Goal: Find specific page/section: Find specific page/section

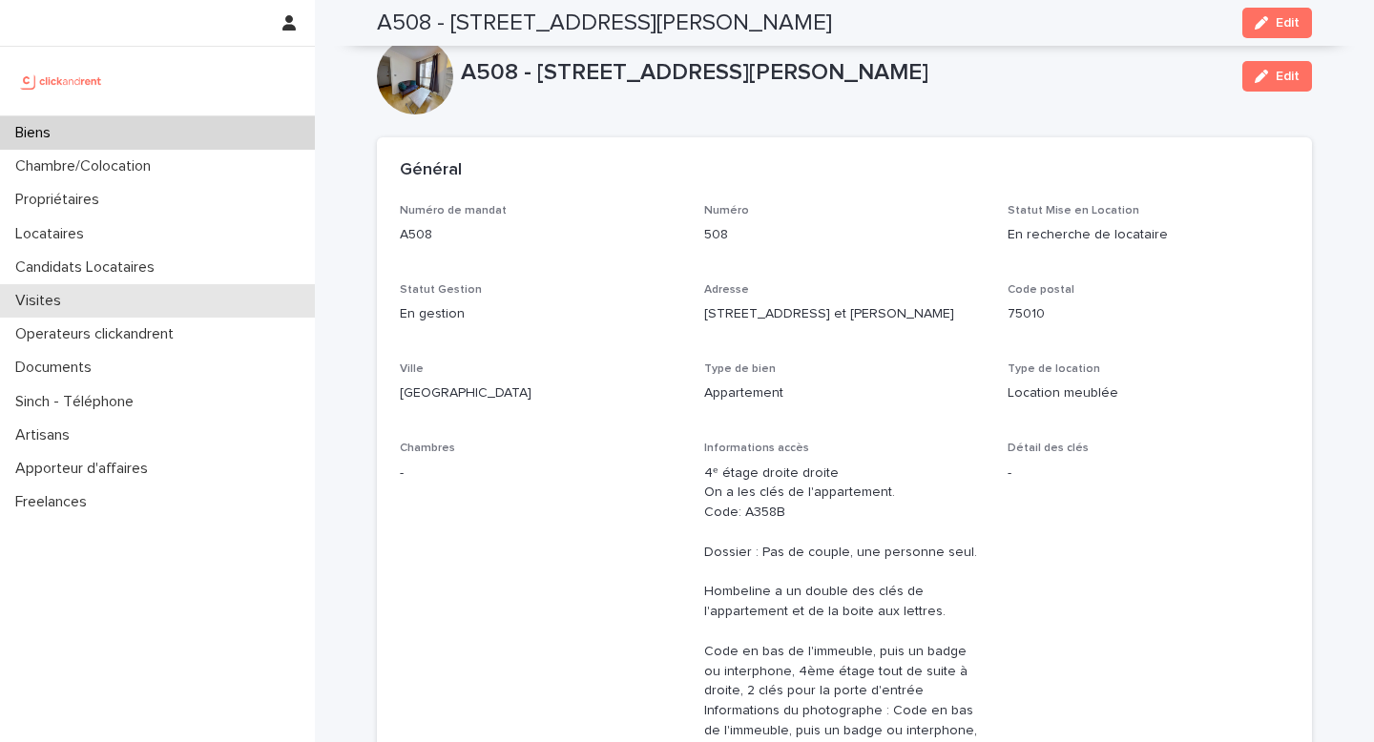
scroll to position [1009, 0]
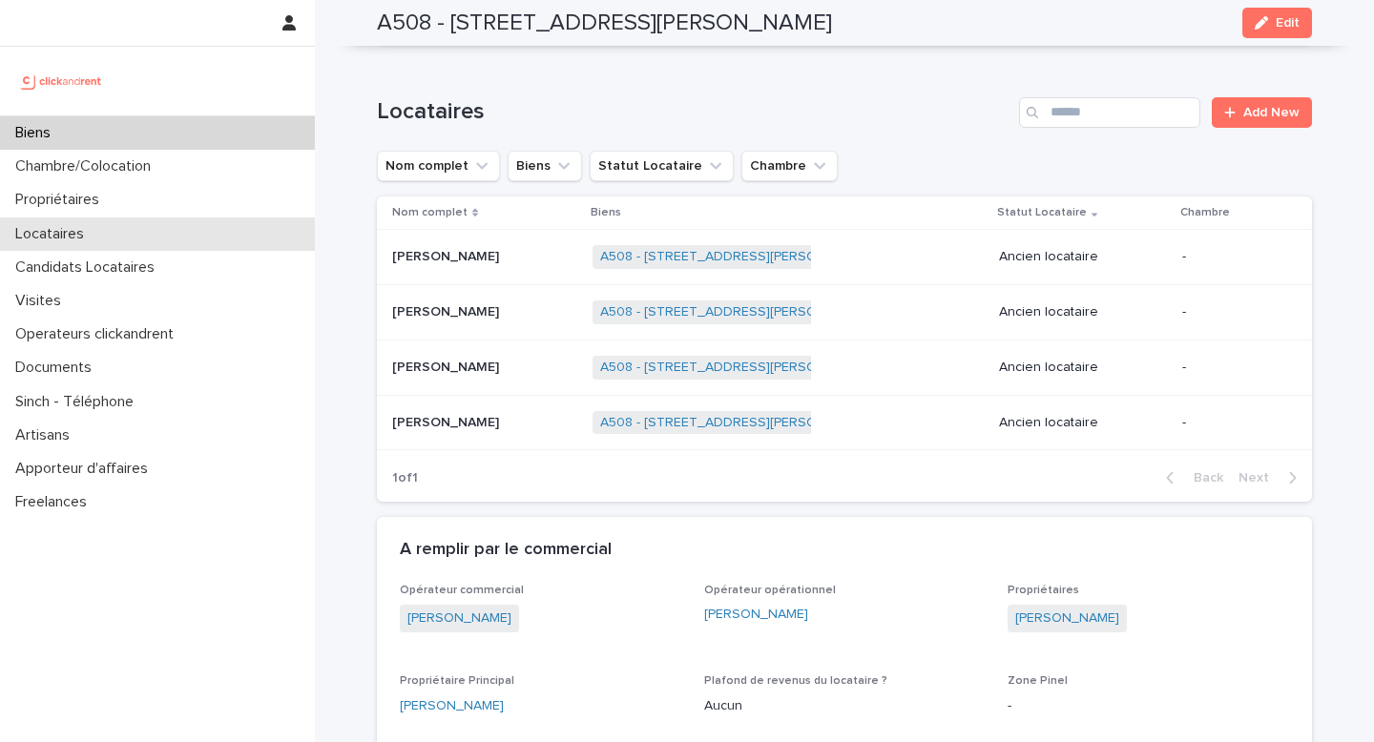
click at [107, 231] on div "Locataires" at bounding box center [157, 234] width 315 height 33
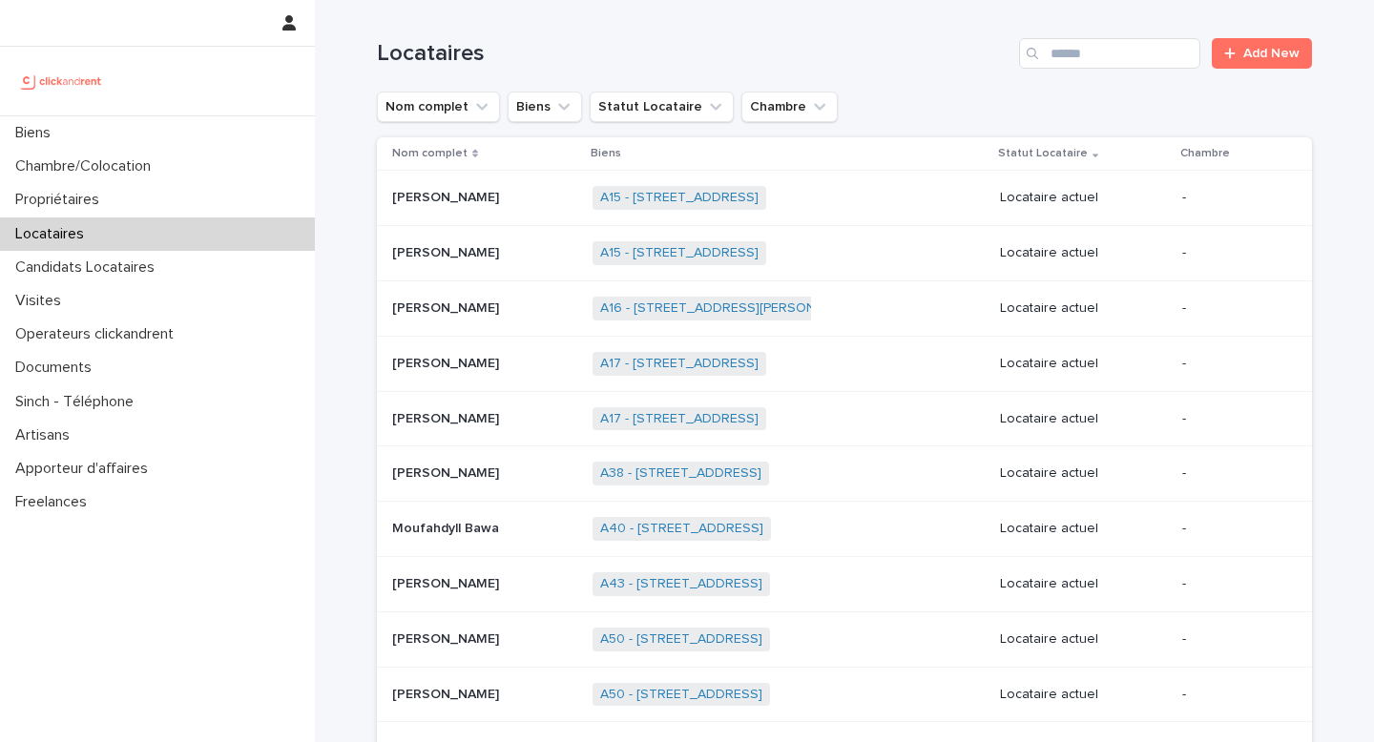
click at [1052, 69] on div "Locataires Add New" at bounding box center [844, 46] width 935 height 92
click at [1065, 62] on input "Search" at bounding box center [1109, 53] width 181 height 31
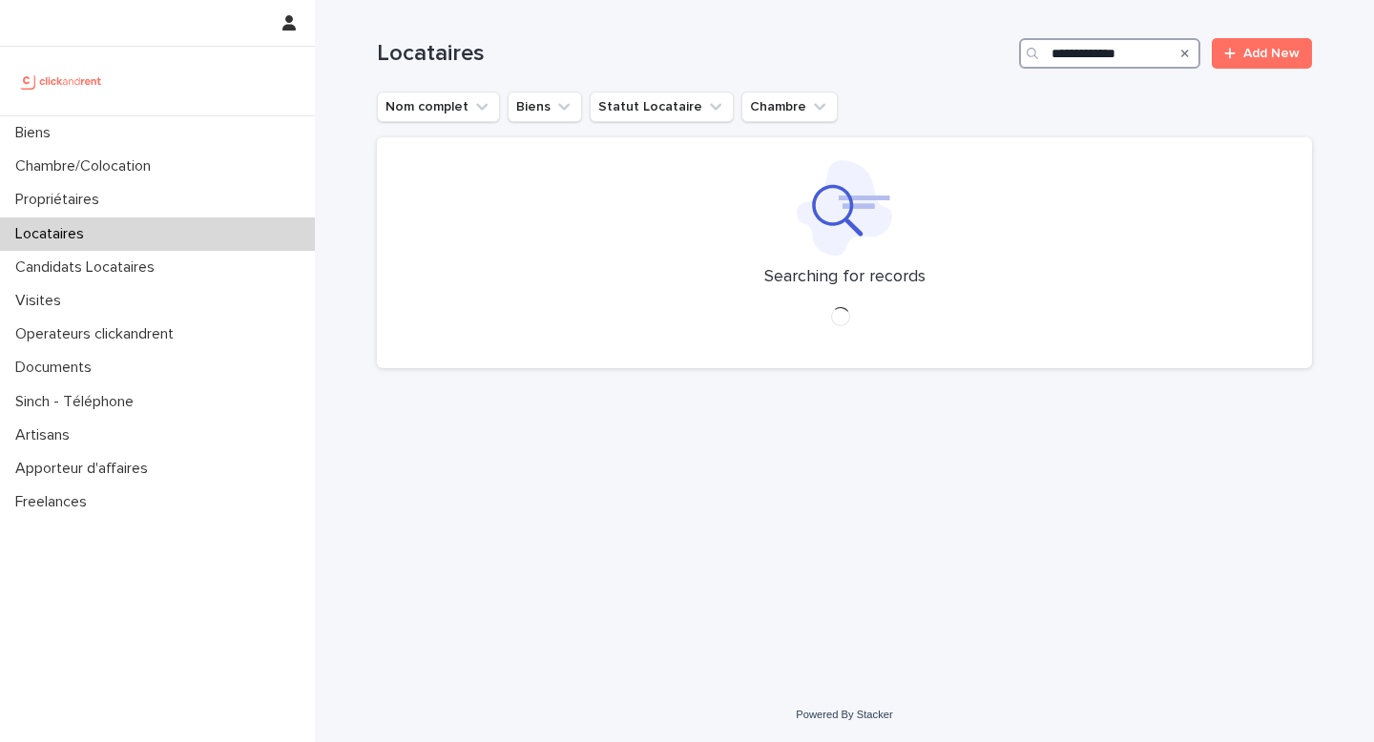
type input "**********"
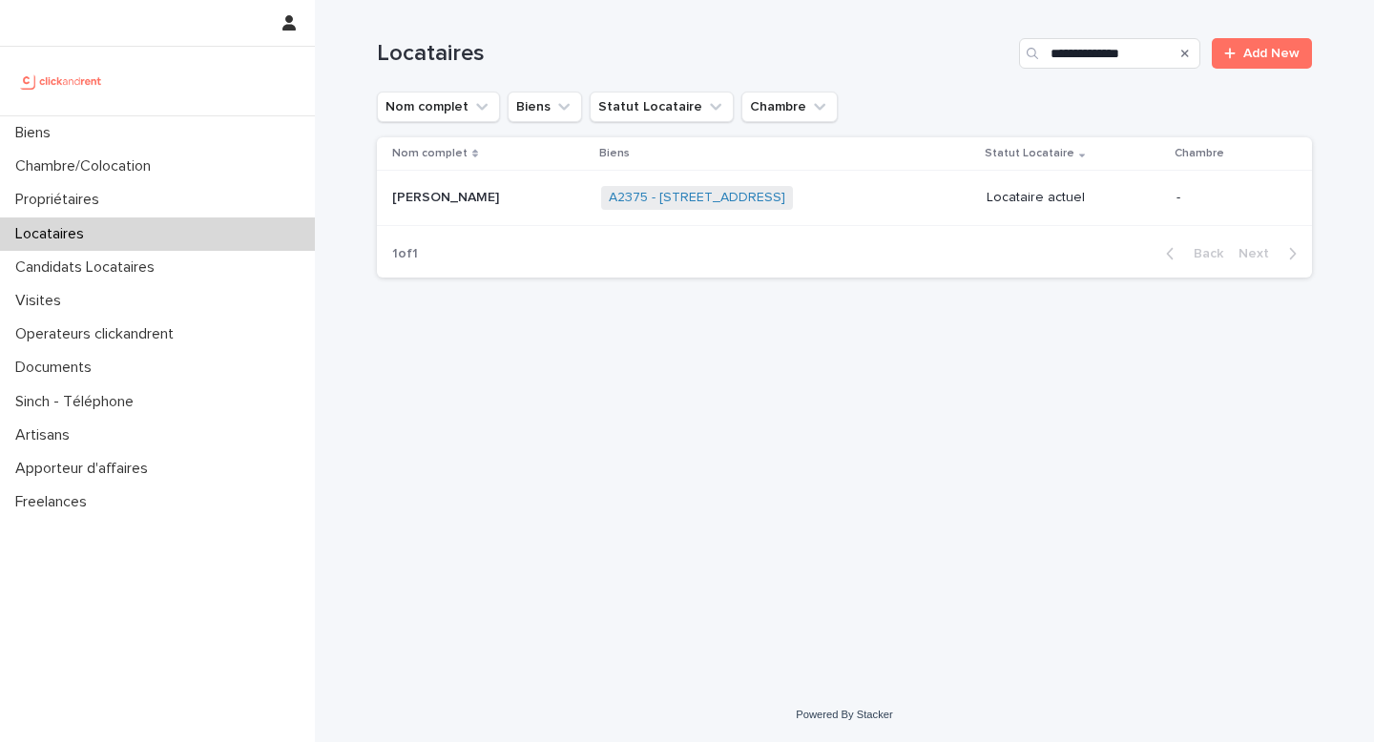
click at [425, 203] on p "[PERSON_NAME]" at bounding box center [447, 196] width 111 height 20
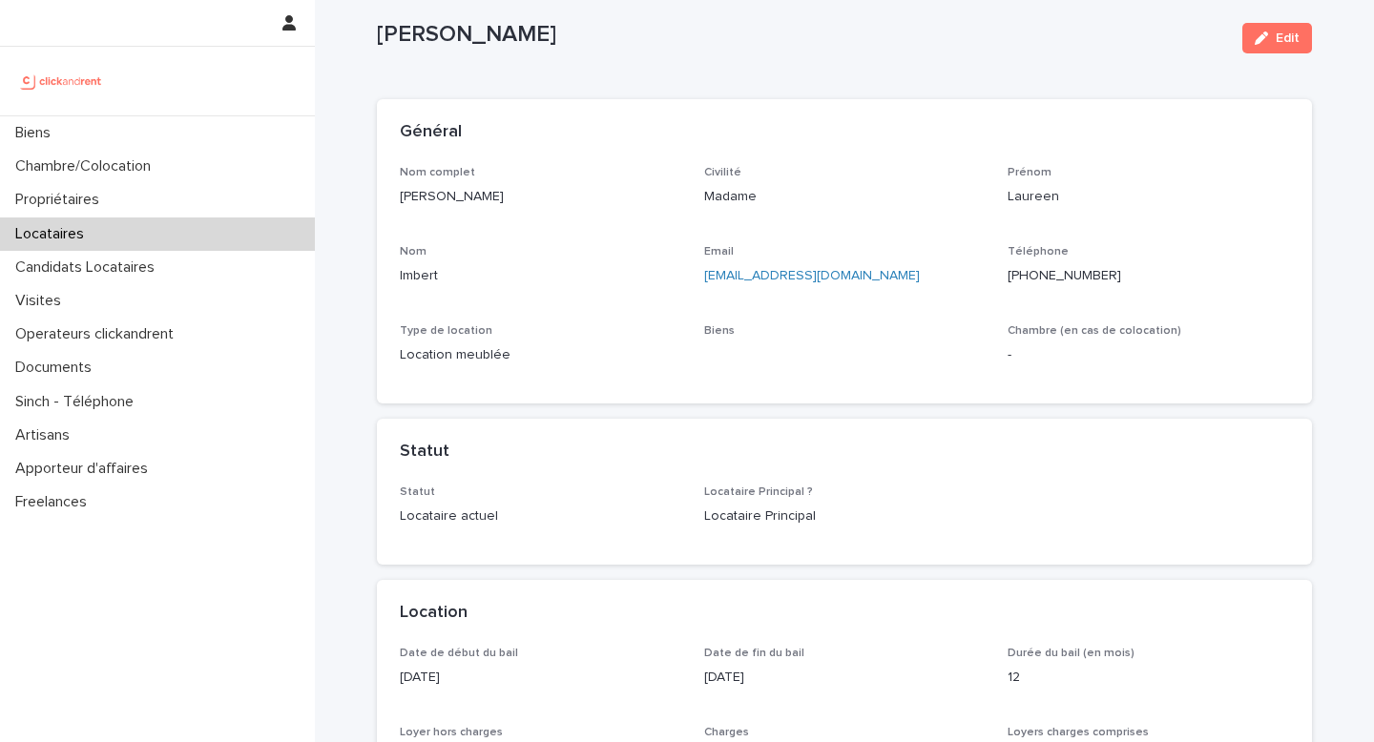
scroll to position [47, 0]
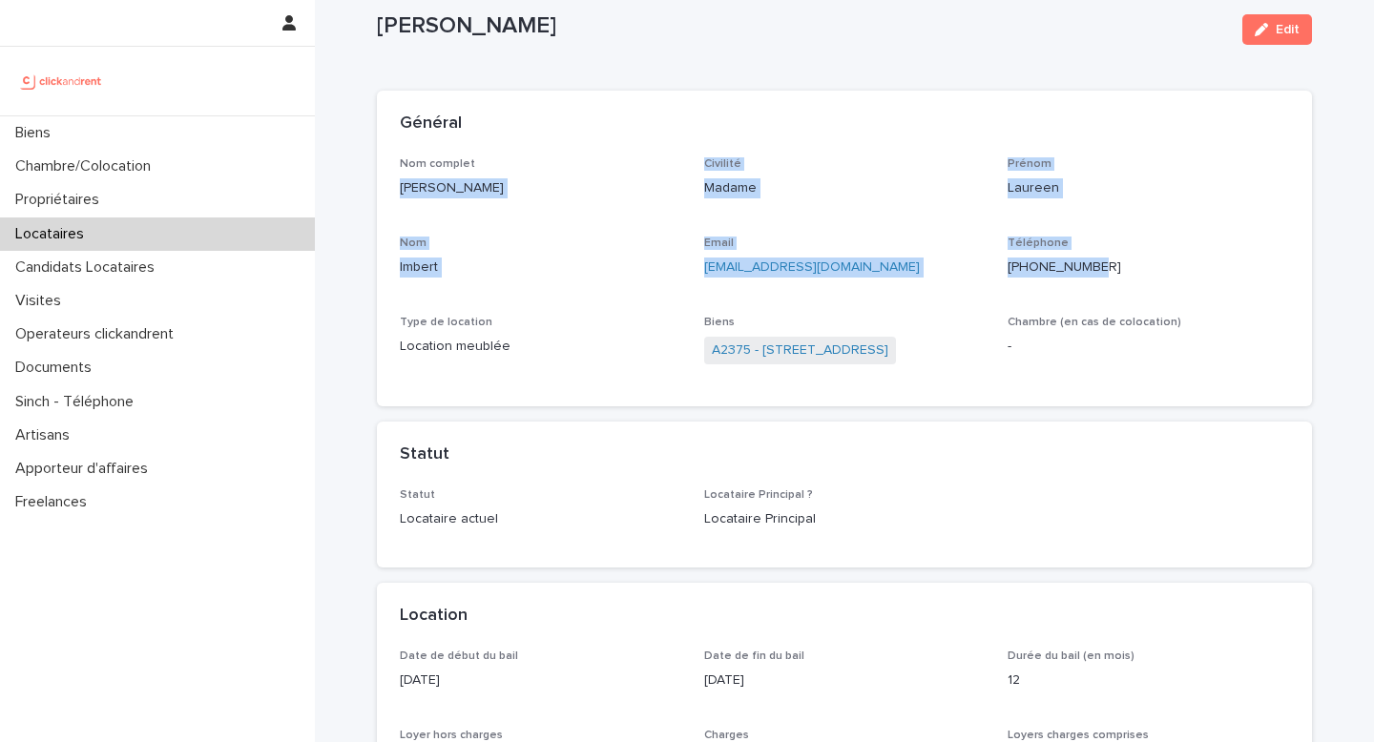
drag, startPoint x: 392, startPoint y: 188, endPoint x: 1133, endPoint y: 265, distance: 745.3
click at [1133, 265] on div "Nom complet [PERSON_NAME] Civilité Madame [PERSON_NAME] Nom Imbert Email [EMAIL…" at bounding box center [844, 282] width 935 height 250
copy div "[PERSON_NAME] Civilité Madame [PERSON_NAME] Nom [PERSON_NAME] [EMAIL_ADDRESS][D…"
